Goal: Transaction & Acquisition: Purchase product/service

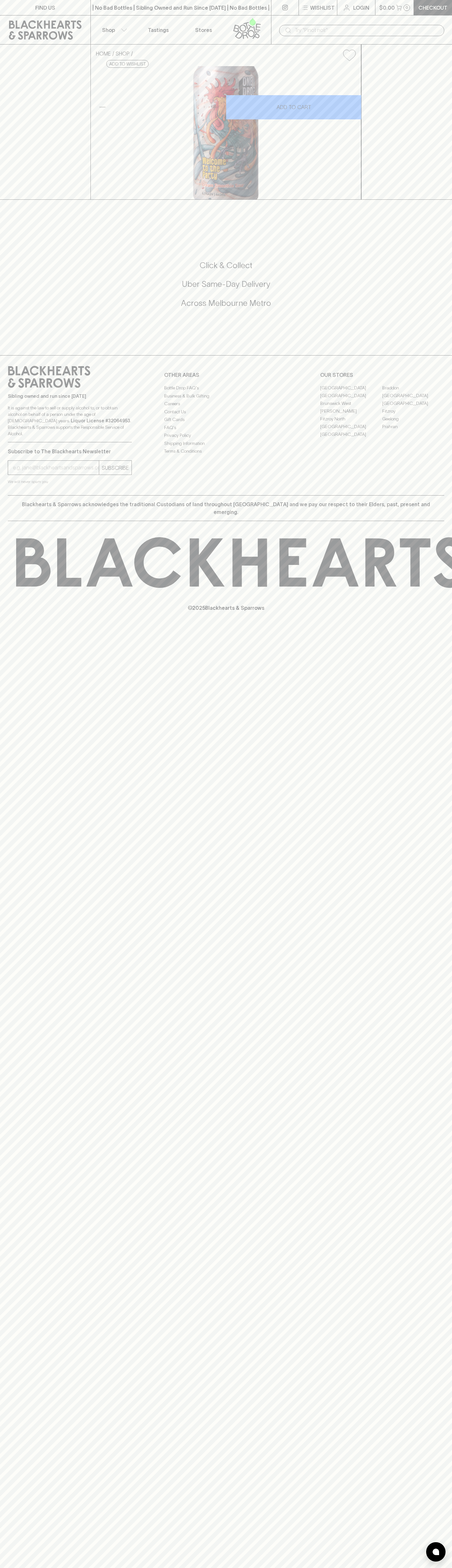
click at [116, 28] on button "Shop" at bounding box center [113, 29] width 45 height 29
click at [54, 1567] on html "FIND US | No Bad Bottles | Sibling Owned and Run Since [DATE] | No Bad Bottles …" at bounding box center [226, 784] width 452 height 1568
click at [4, 1040] on div at bounding box center [226, 784] width 452 height 1568
